Goal: Task Accomplishment & Management: Complete application form

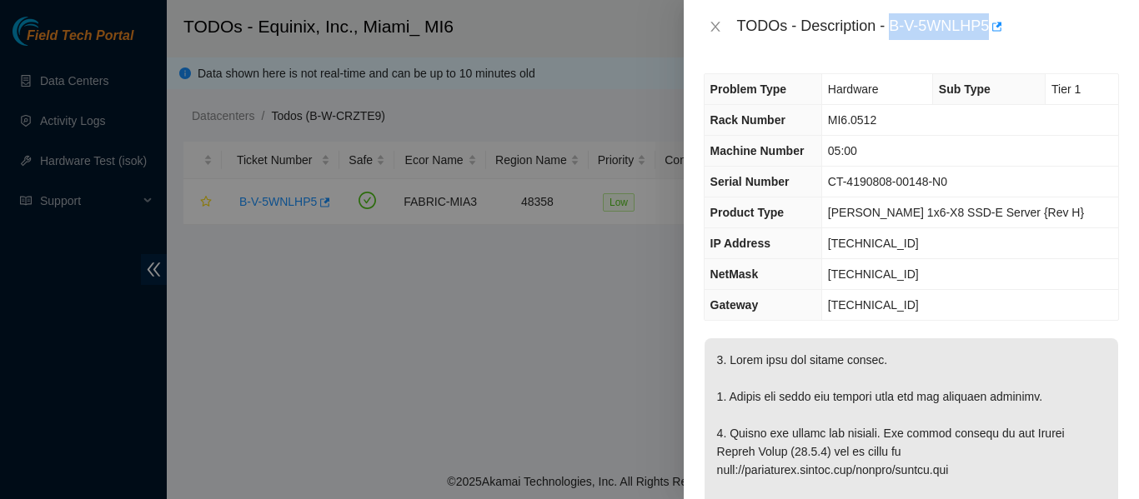
drag, startPoint x: 893, startPoint y: 21, endPoint x: 1012, endPoint y: 29, distance: 119.5
click at [1012, 29] on div "TODOs - Description - B-V-5WNLHP5" at bounding box center [928, 26] width 382 height 27
copy div "B-V-5WNLHP5"
click at [715, 26] on icon "close" at bounding box center [714, 27] width 9 height 10
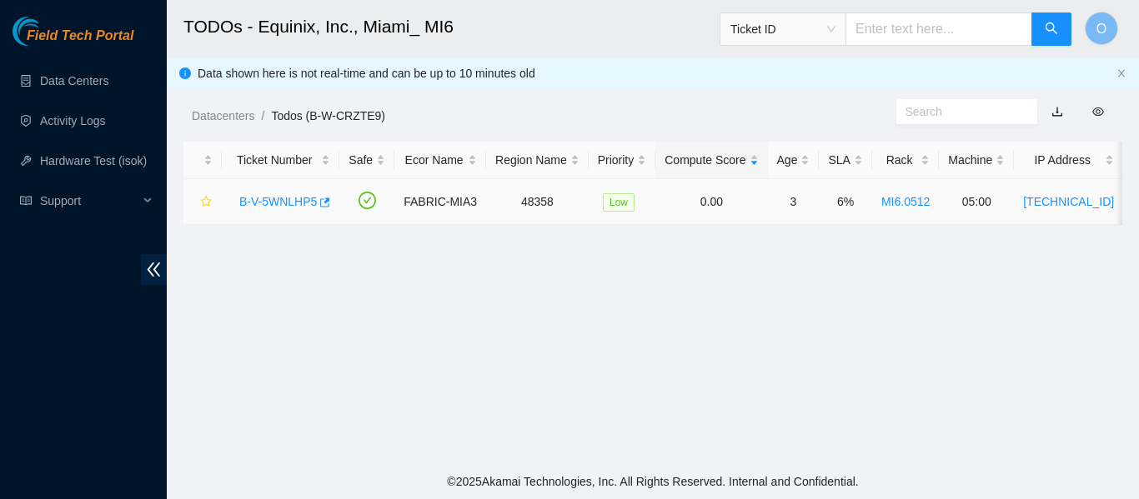
click at [304, 205] on link "B-V-5WNLHP5" at bounding box center [278, 201] width 78 height 13
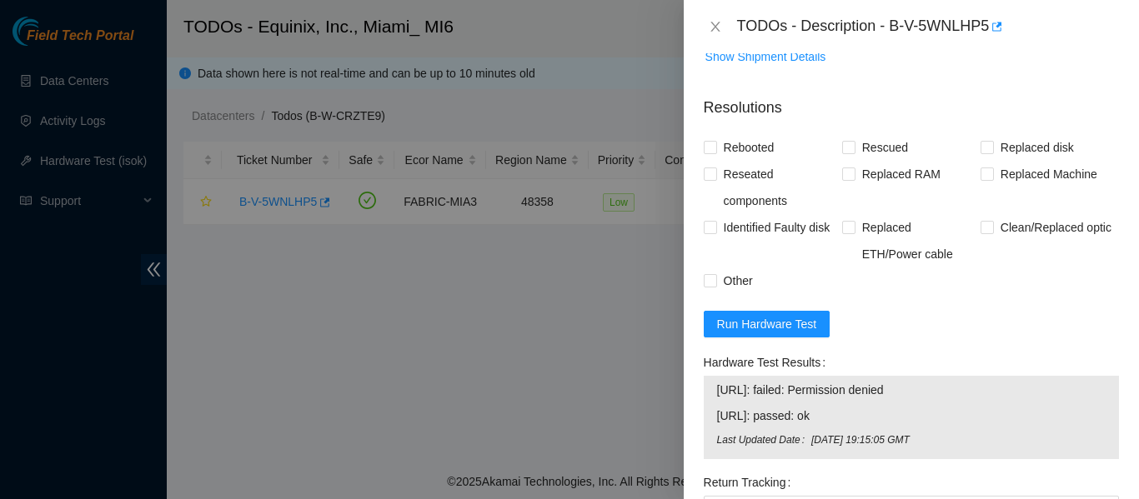
scroll to position [698, 0]
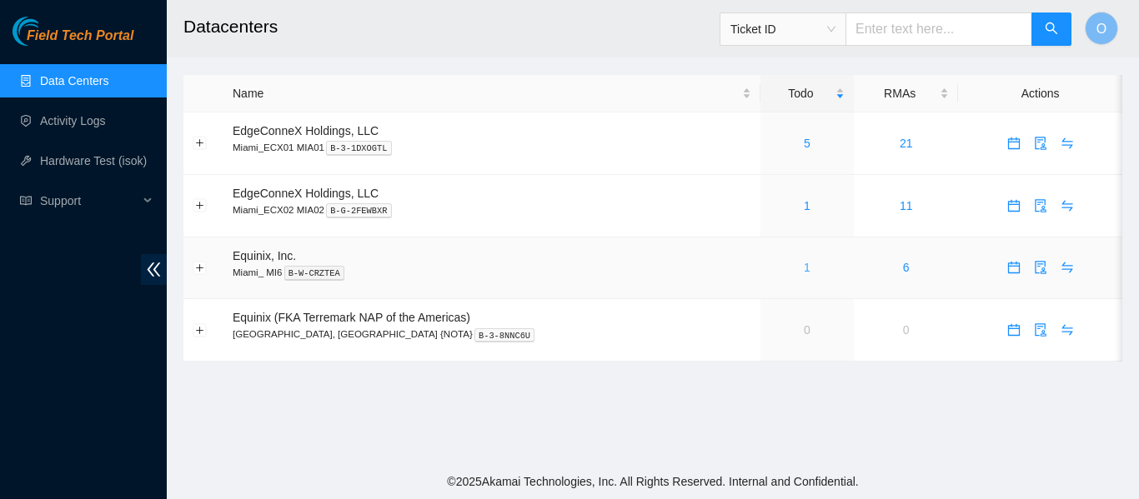
click at [804, 268] on link "1" at bounding box center [807, 267] width 7 height 13
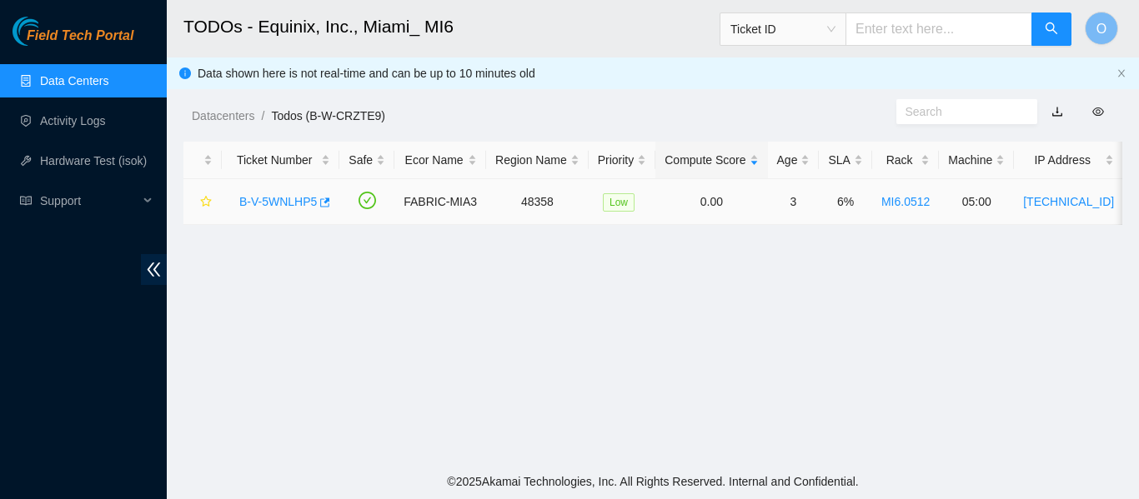
click at [274, 200] on link "B-V-5WNLHP5" at bounding box center [278, 201] width 78 height 13
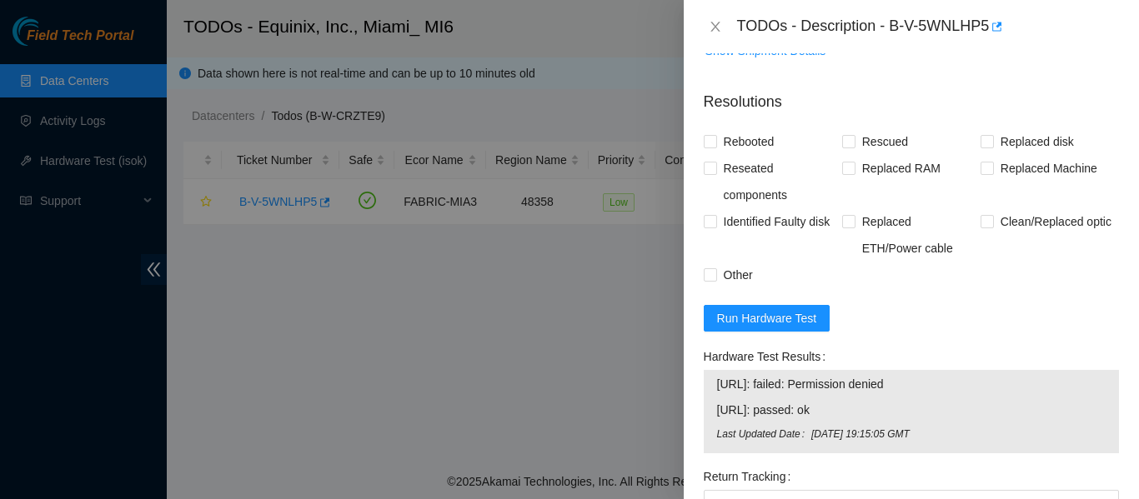
scroll to position [929, 0]
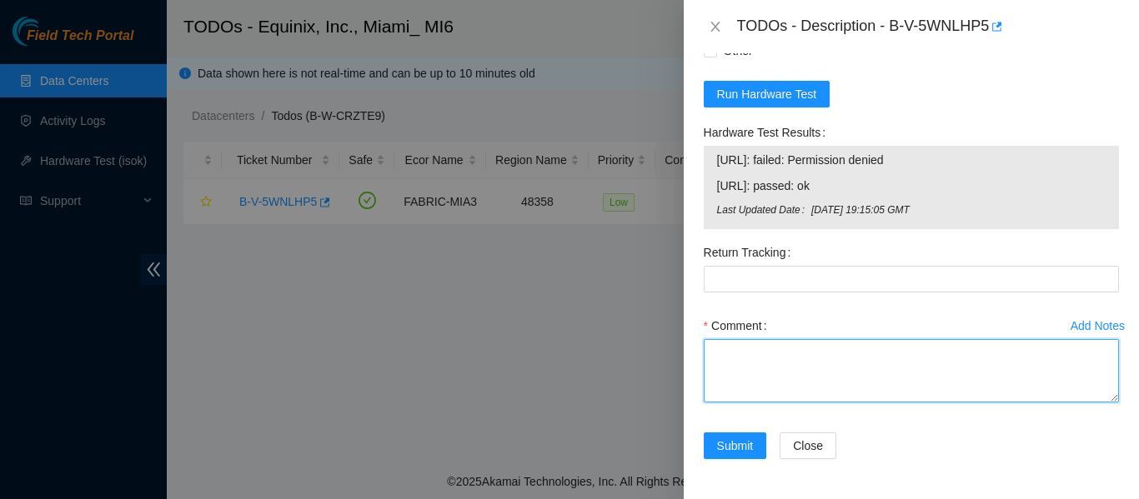
click at [762, 388] on textarea "Comment" at bounding box center [911, 370] width 415 height 63
paste textarea "-Verified ticket is safe to work on: YES -NOCC Authorized: YES -Located server …"
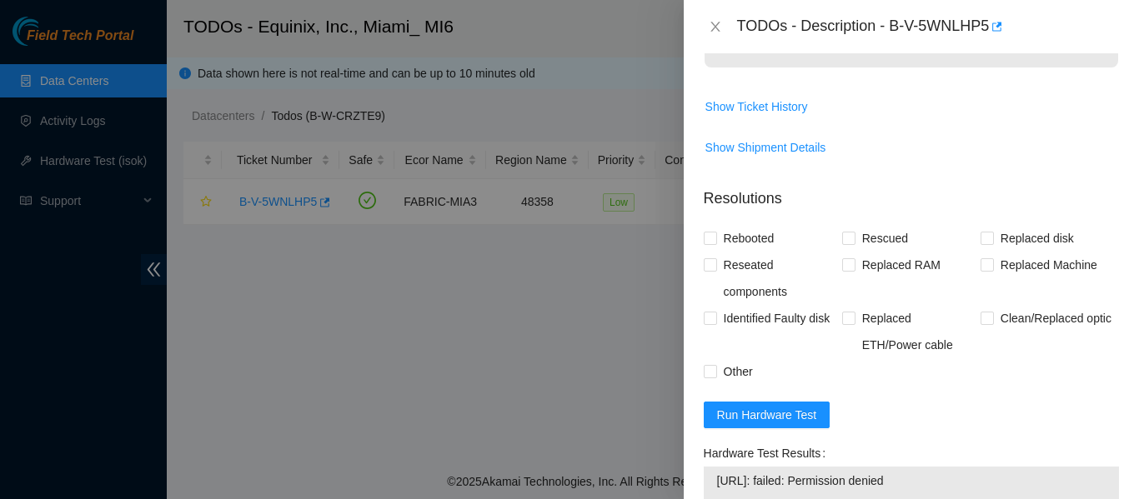
scroll to position [607, 0]
type textarea "-Verified ticket is safe to work on: YES -NOCC Authorized: YES -Located server …"
click at [715, 237] on input "Rebooted" at bounding box center [710, 239] width 12 height 12
checkbox input "true"
click at [712, 265] on input "Reseated components" at bounding box center [710, 265] width 12 height 12
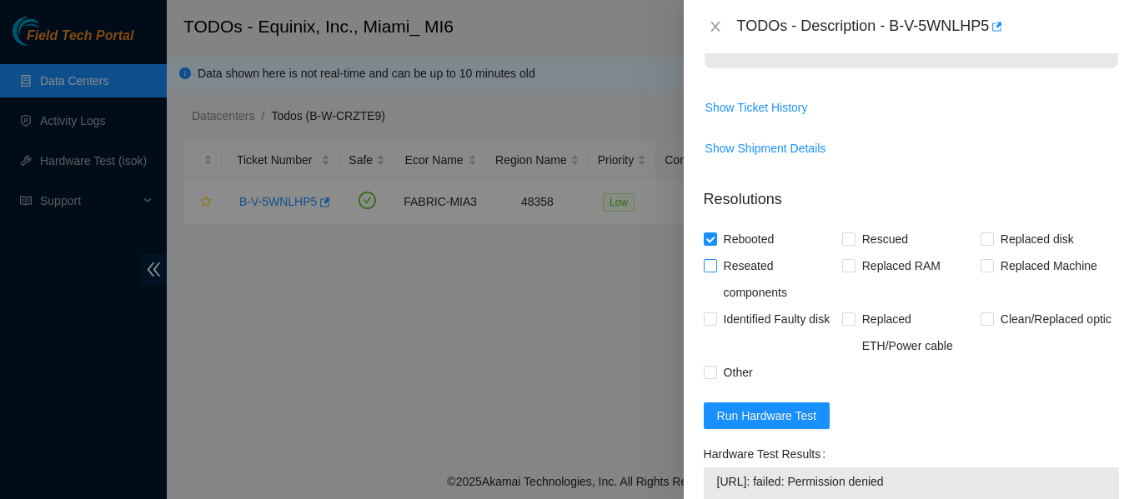
checkbox input "true"
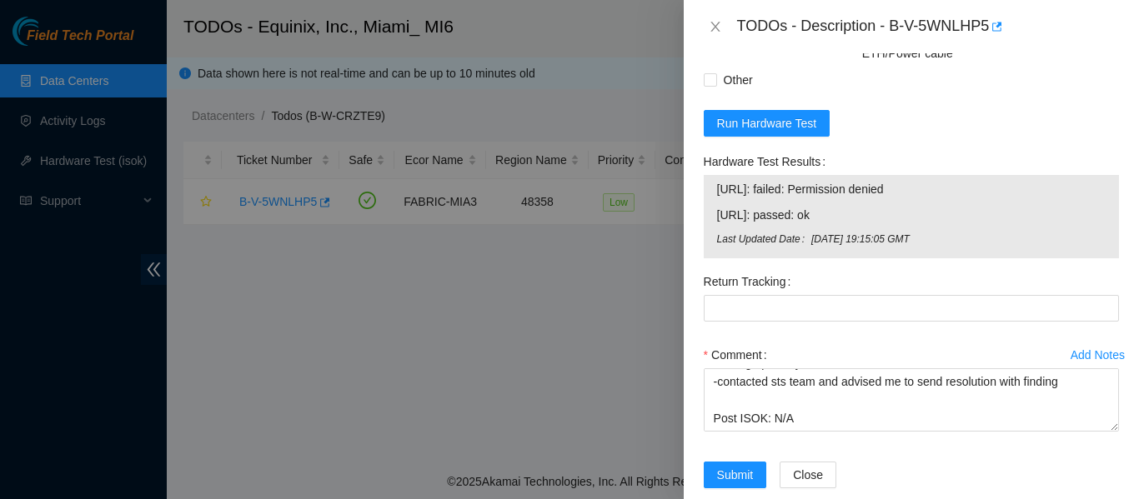
scroll to position [929, 0]
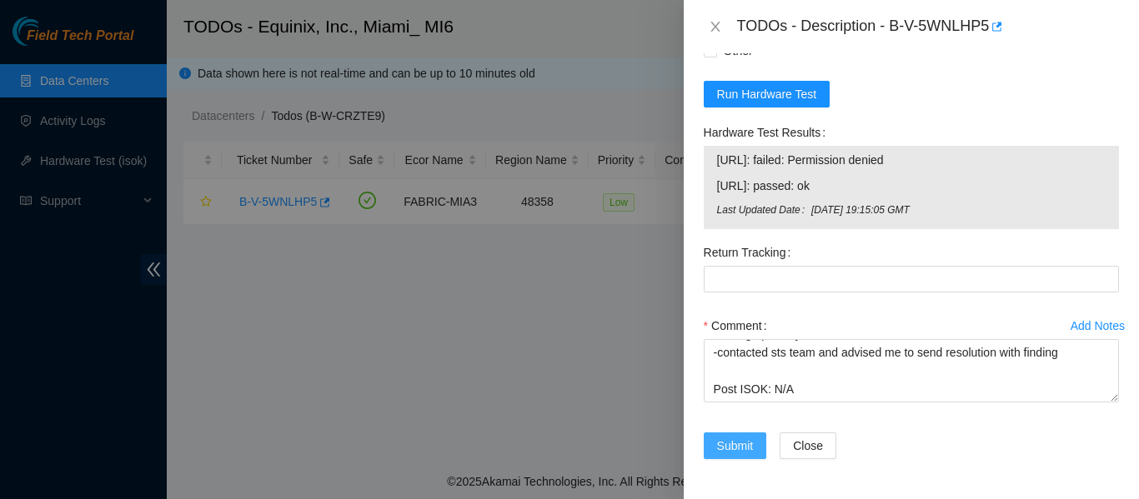
click at [727, 446] on span "Submit" at bounding box center [735, 446] width 37 height 18
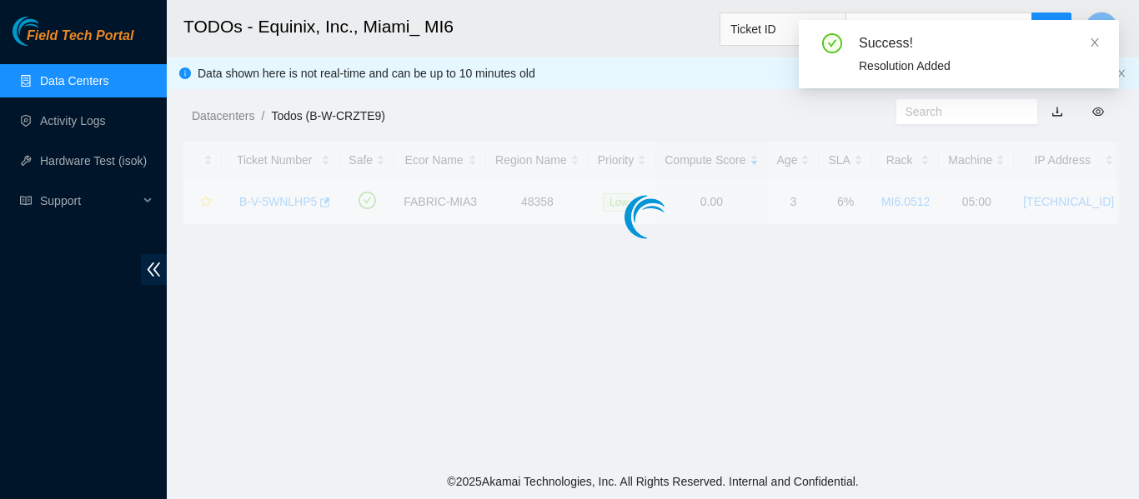
scroll to position [539, 0]
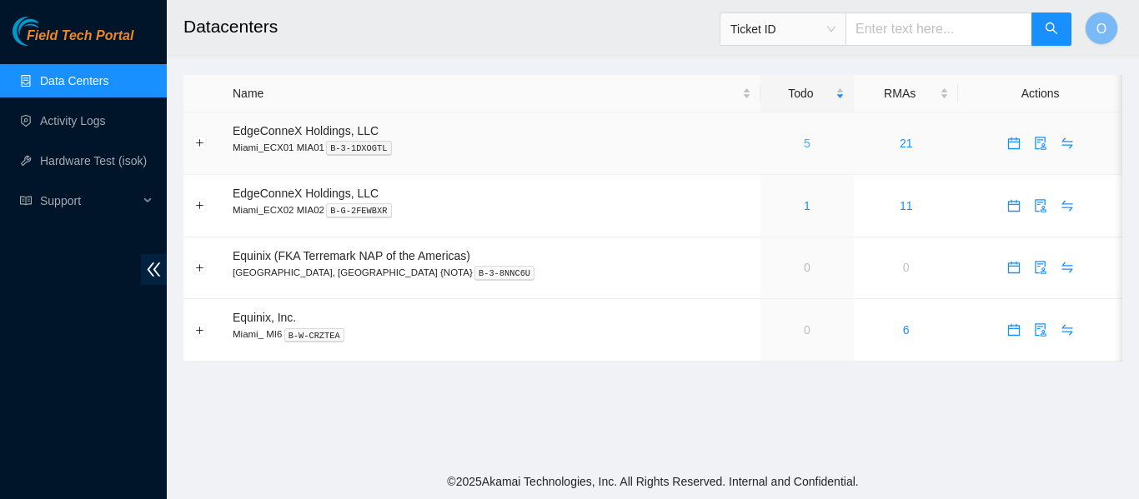
click at [804, 140] on link "5" at bounding box center [807, 143] width 7 height 13
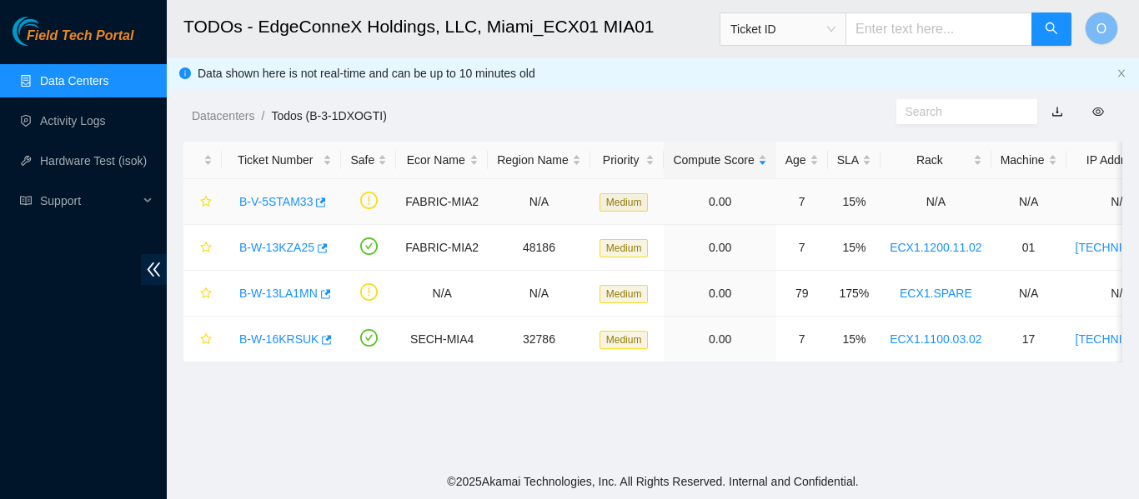
click at [278, 203] on link "B-V-5STAM33" at bounding box center [275, 201] width 73 height 13
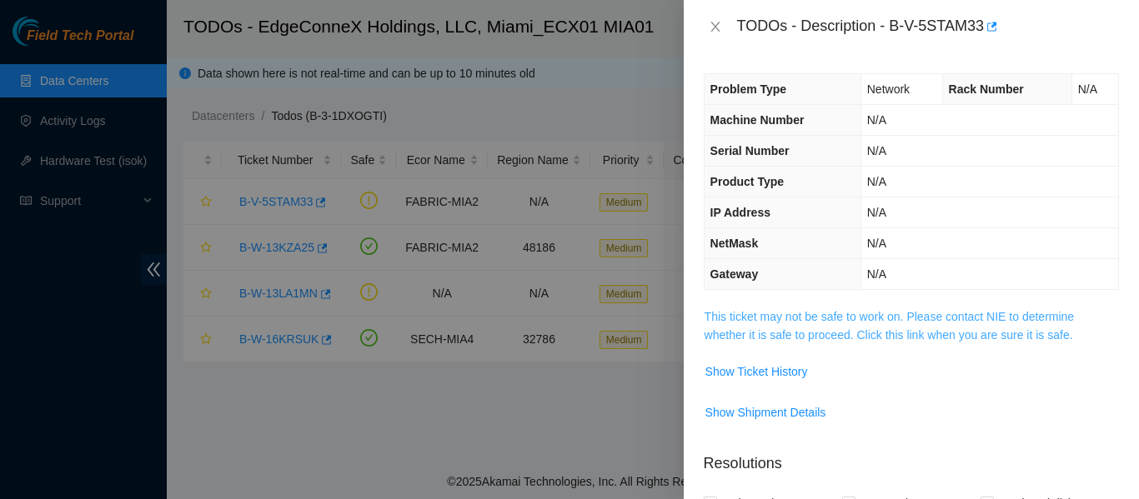
click at [850, 331] on link "This ticket may not be safe to work on. Please contact NIE to determine whether…" at bounding box center [890, 326] width 370 height 32
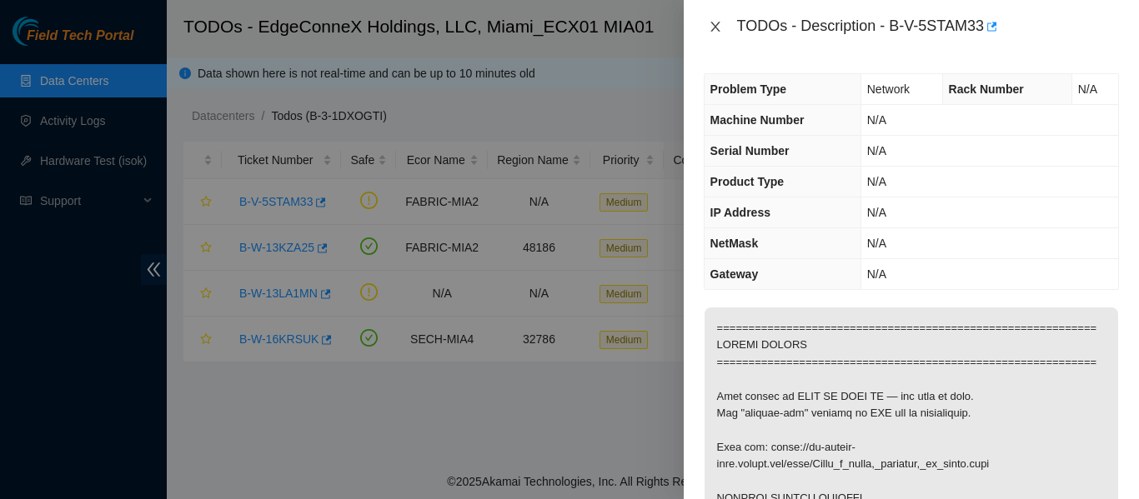
click at [713, 31] on icon "close" at bounding box center [715, 26] width 13 height 13
